Goal: Information Seeking & Learning: Learn about a topic

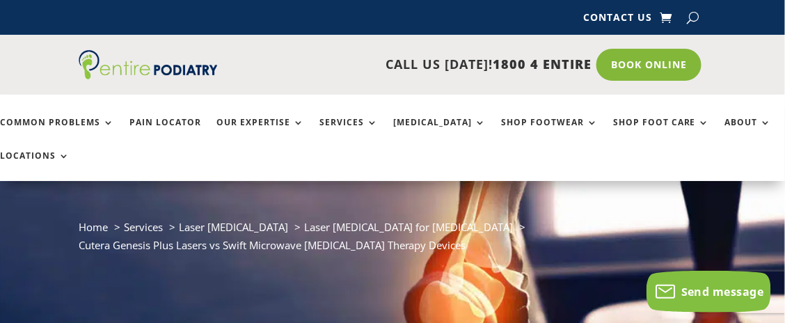
click at [0, 0] on div "BRISBANE Brisbane CBD Toowong Chermside MORETON BAY Morayfield North Lakes Stra…" at bounding box center [0, 0] width 0 height 0
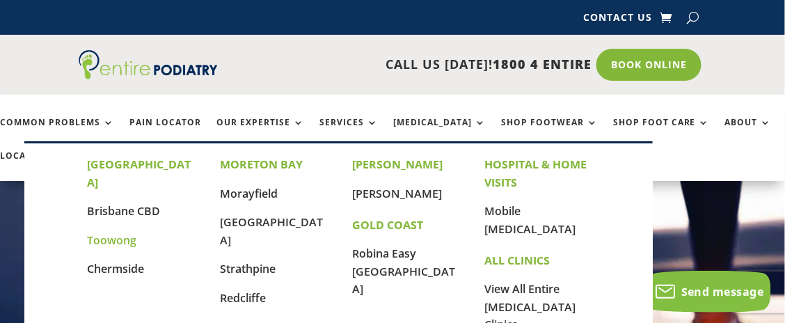
click at [106, 232] on link "Toowong" at bounding box center [111, 239] width 49 height 15
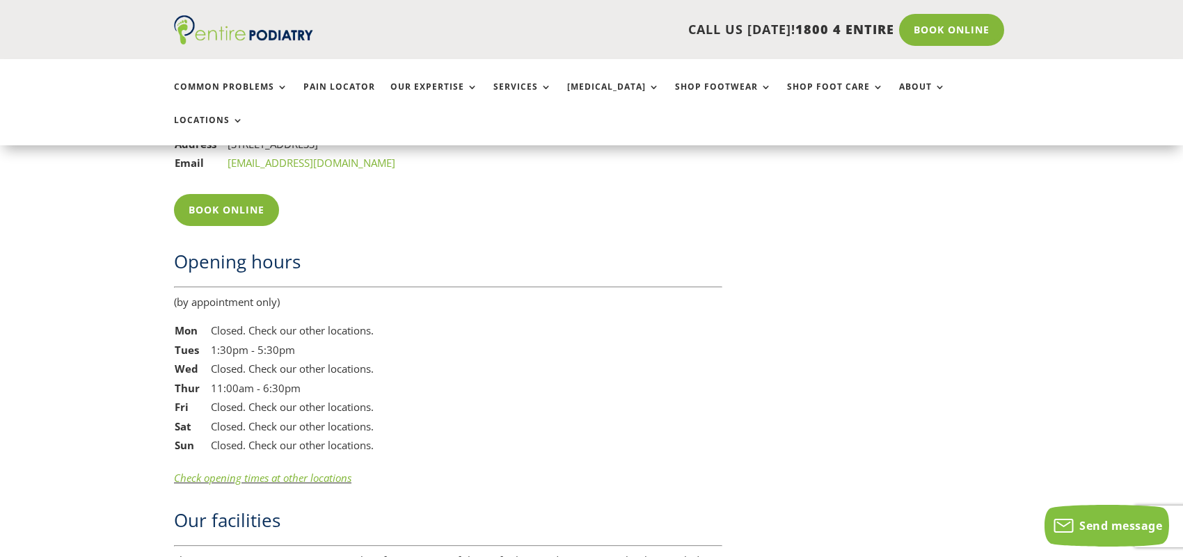
scroll to position [2280, 0]
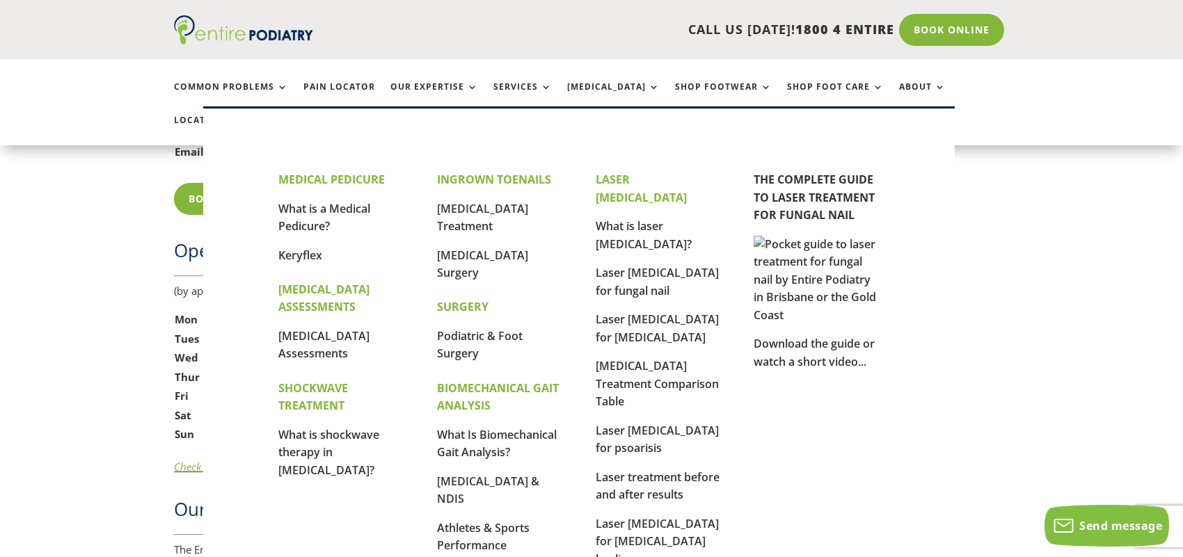
click at [504, 81] on ul "Common Problems Pain Locator Our Expertise Services Orthotics Shop Footwear Sho…" at bounding box center [591, 102] width 850 height 86
click at [504, 85] on link "Services" at bounding box center [522, 97] width 58 height 30
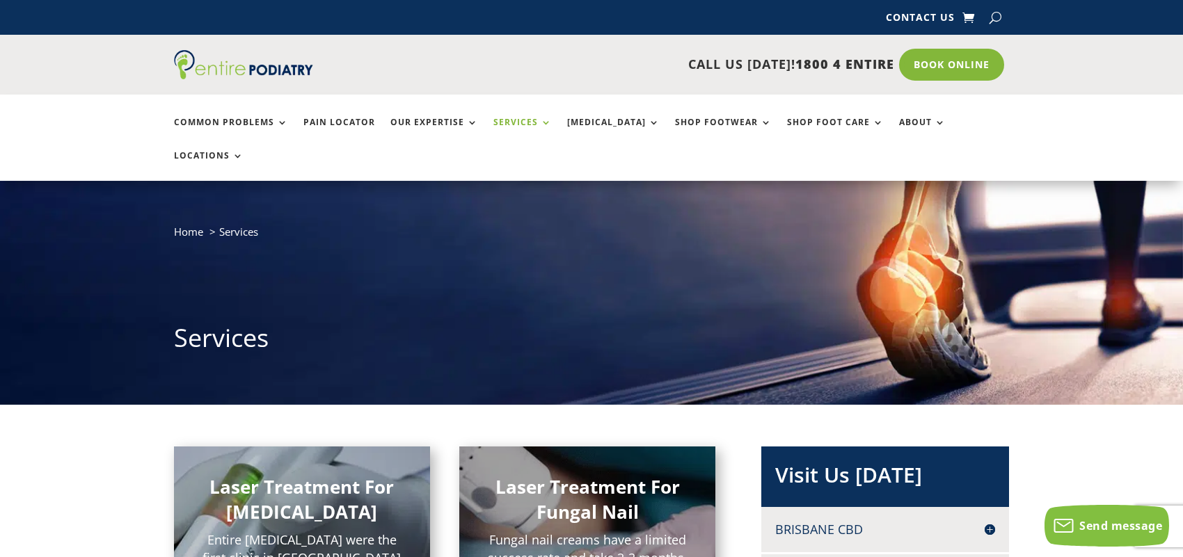
click at [282, 474] on h2 "Laser Treatment For [MEDICAL_DATA]" at bounding box center [302, 503] width 200 height 58
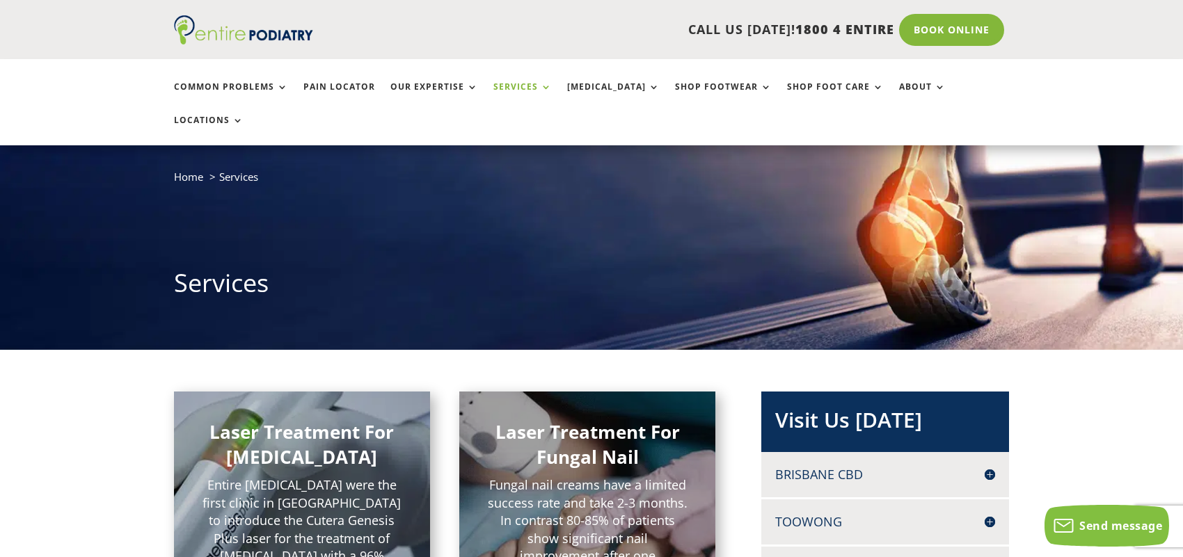
scroll to position [111, 0]
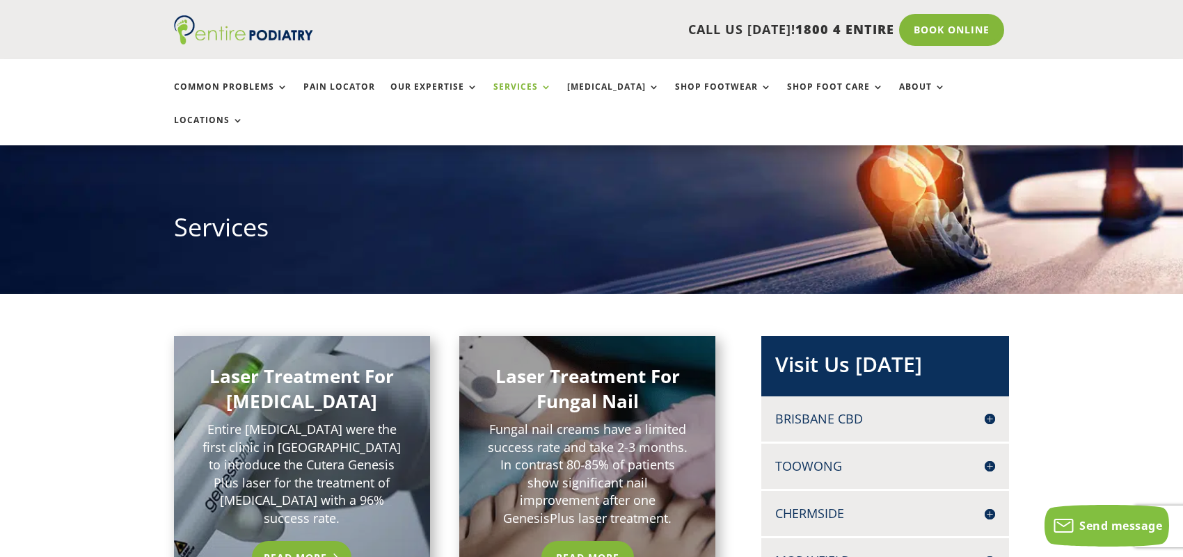
click at [305, 541] on link "Read More" at bounding box center [301, 557] width 99 height 32
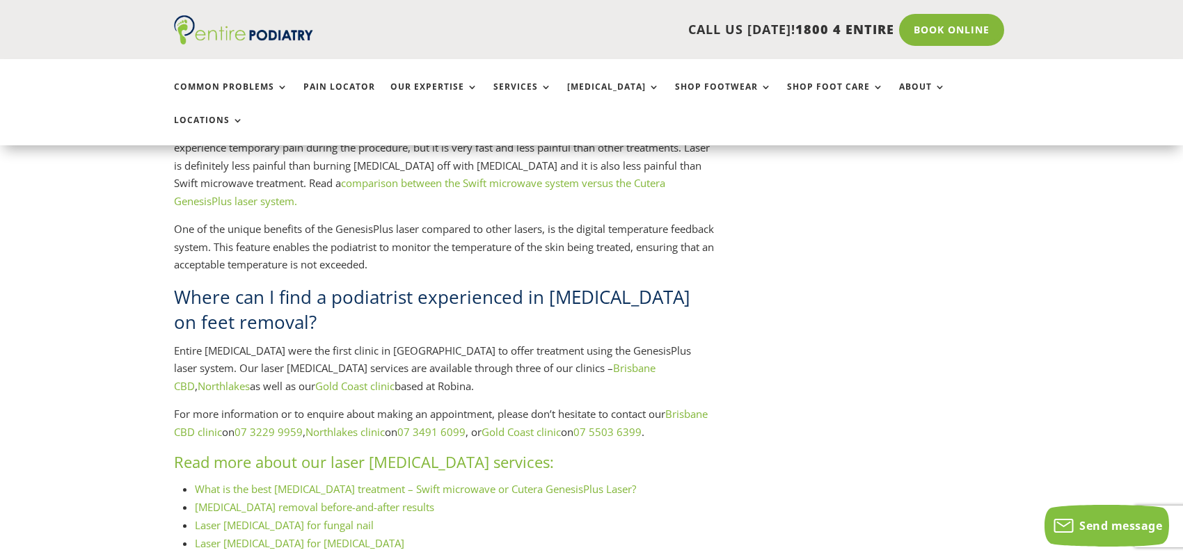
scroll to position [1334, 0]
click at [242, 480] on link "What is the best plantar wart treatment – Swift microwave or Cutera GenesisPlus…" at bounding box center [415, 487] width 441 height 14
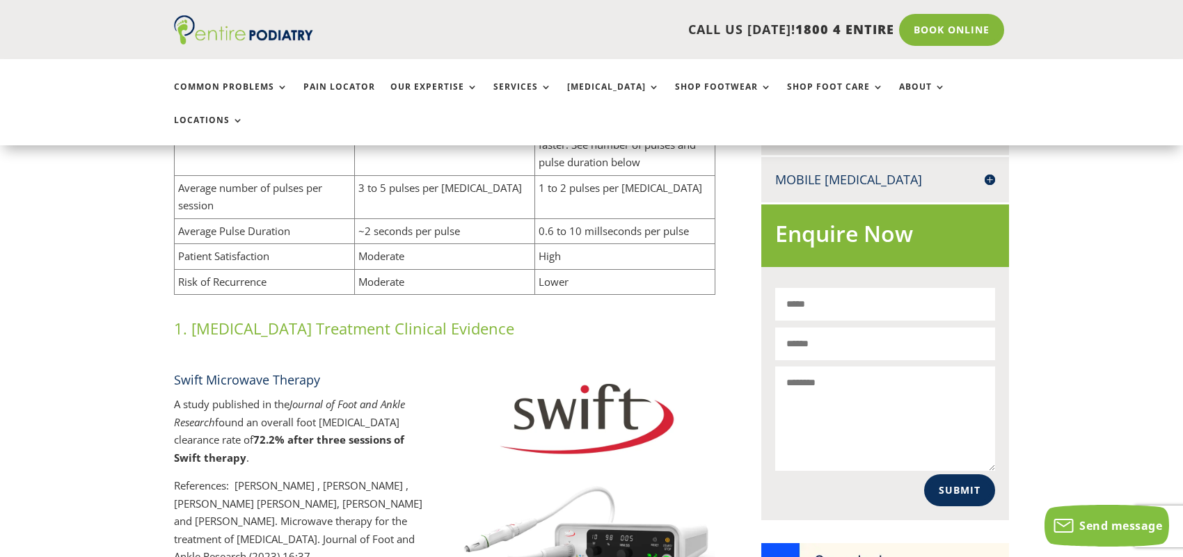
scroll to position [833, 0]
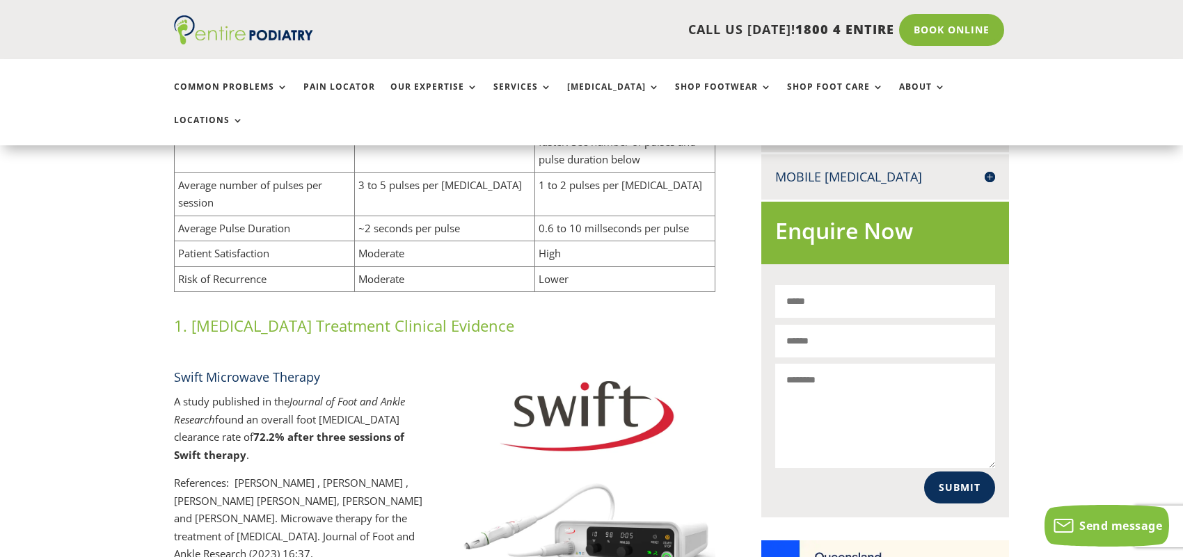
click at [337, 474] on p "References: Wendy Hagon , Jonathan Hagon , Greer Noble , Angela BrentonRule, Sa…" at bounding box center [302, 518] width 256 height 89
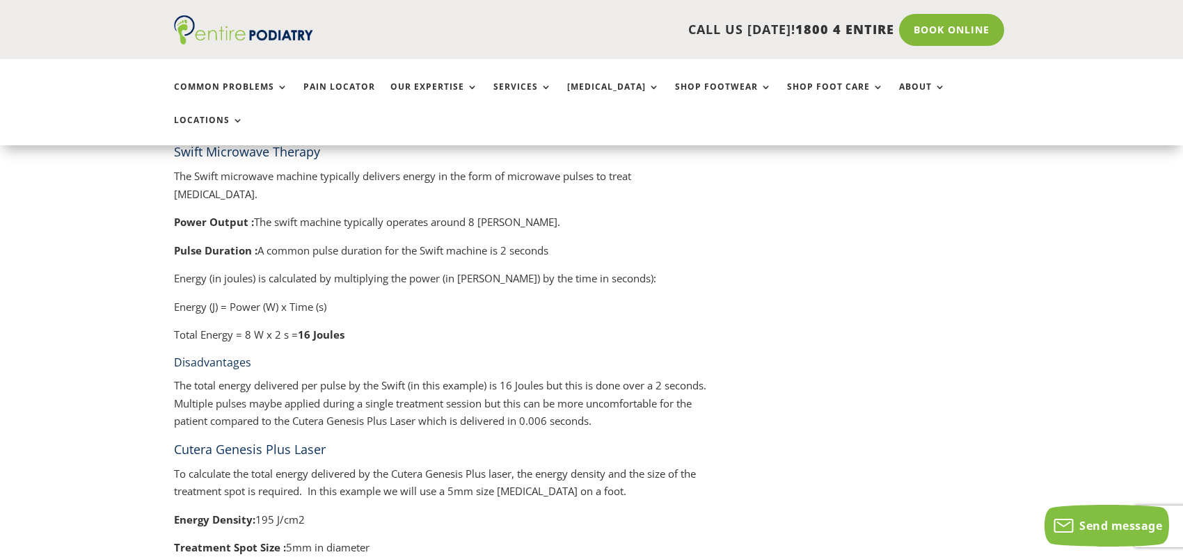
scroll to position [2333, 0]
drag, startPoint x: 176, startPoint y: 310, endPoint x: 413, endPoint y: 321, distance: 236.8
click at [413, 440] on h4 "Cutera Genesis Plus Laser" at bounding box center [444, 452] width 541 height 24
copy h4 "Cutera Genesis Plus Laser"
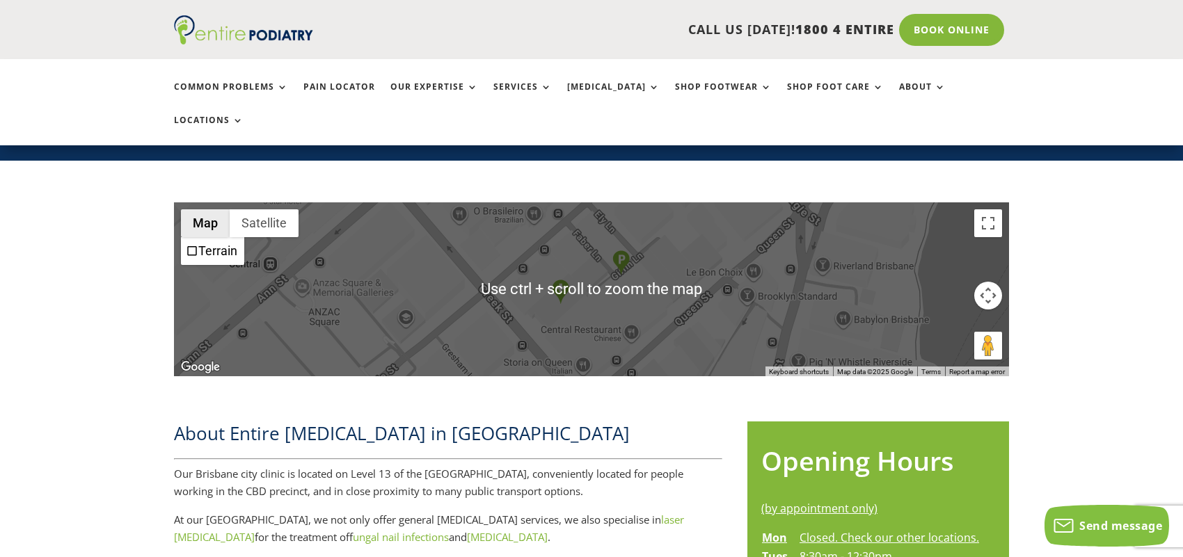
scroll to position [333, 0]
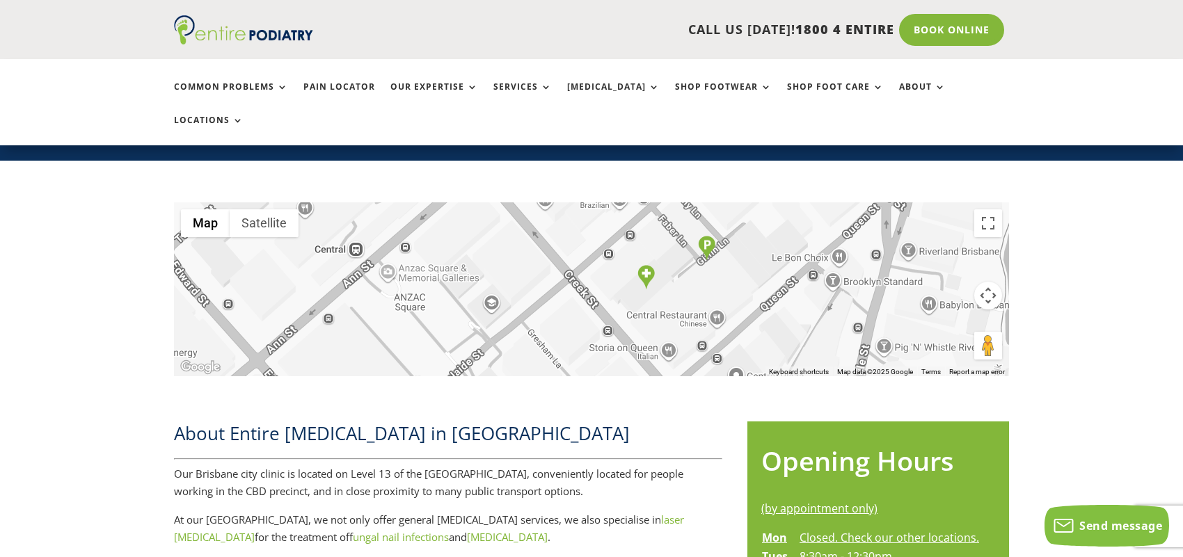
drag, startPoint x: 476, startPoint y: 200, endPoint x: 561, endPoint y: 189, distance: 86.3
click at [561, 202] on div at bounding box center [591, 289] width 835 height 174
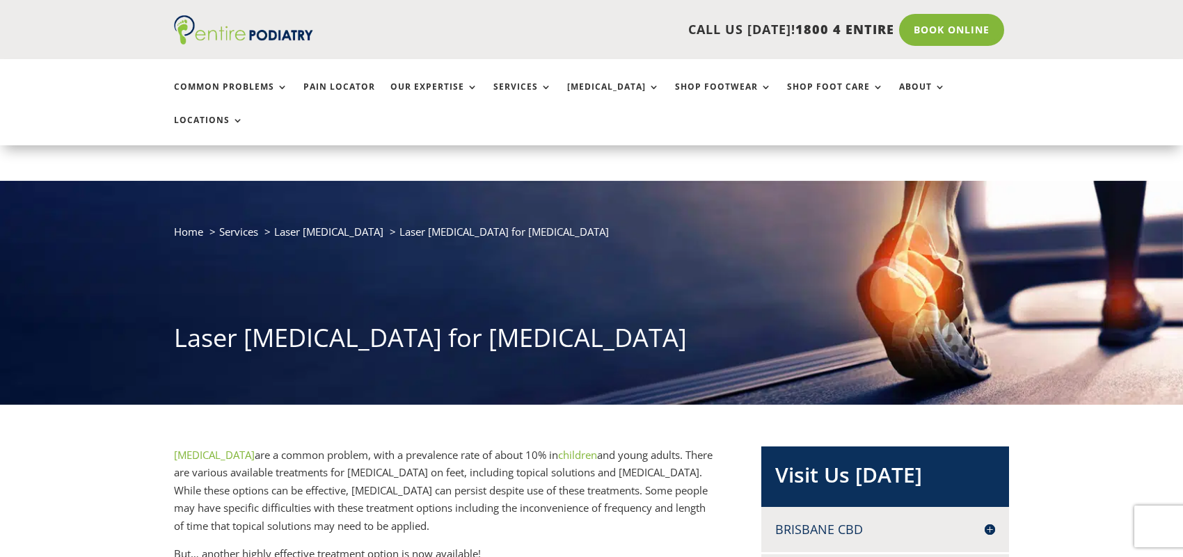
scroll to position [1333, 0]
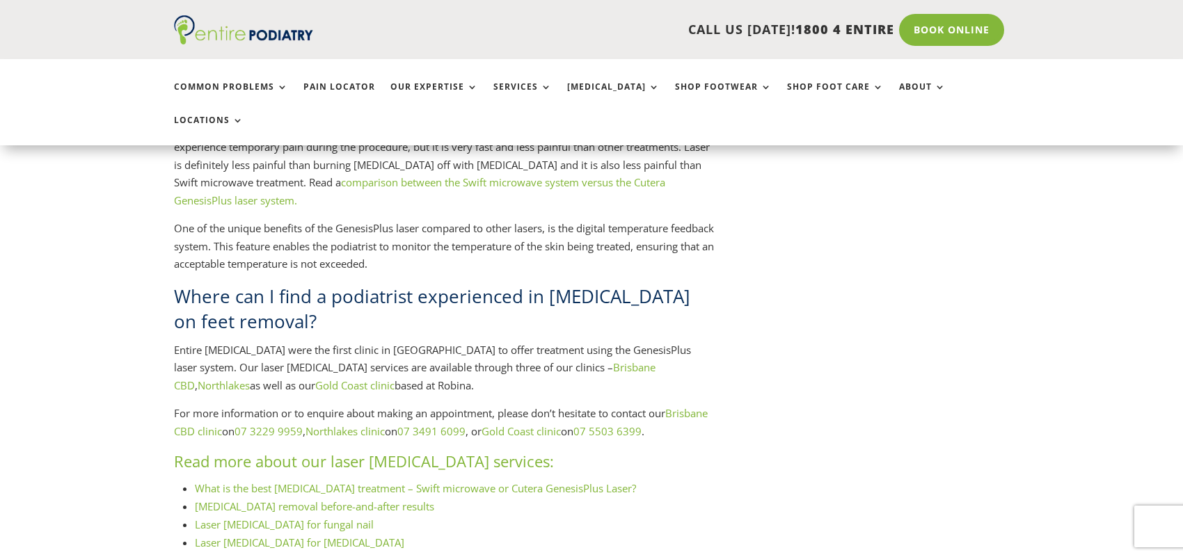
click at [233, 499] on link "[MEDICAL_DATA] removal before-and-after results" at bounding box center [314, 506] width 239 height 14
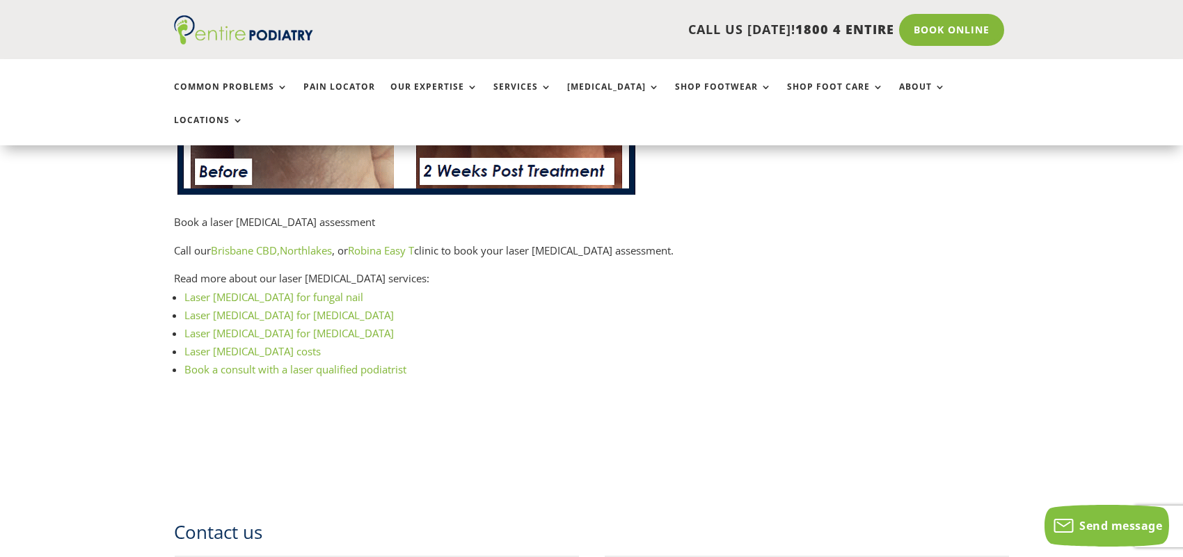
scroll to position [1724, 0]
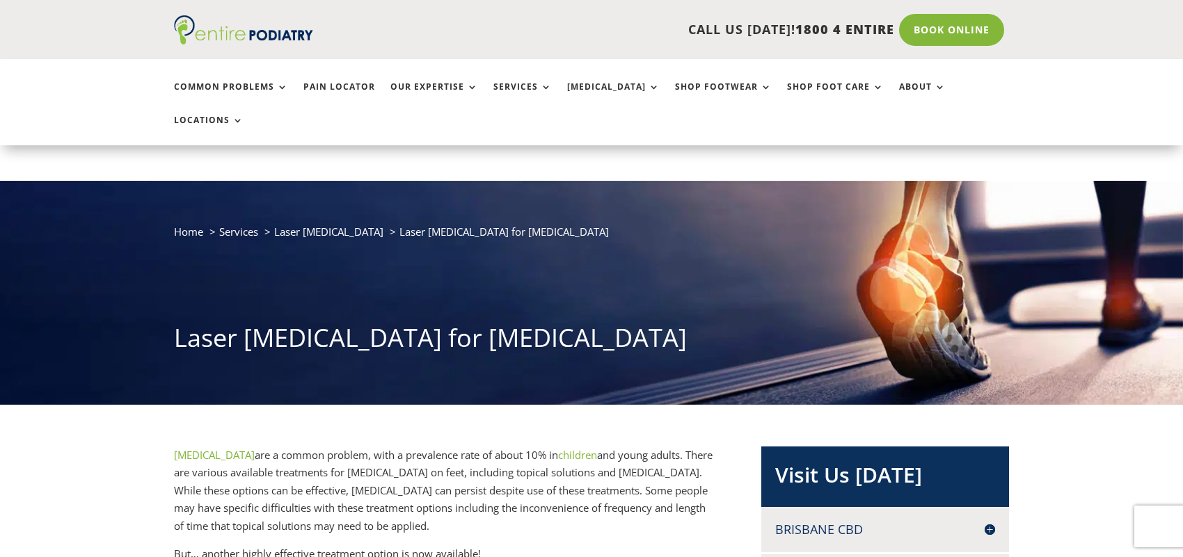
scroll to position [1333, 0]
